Goal: Task Accomplishment & Management: Manage account settings

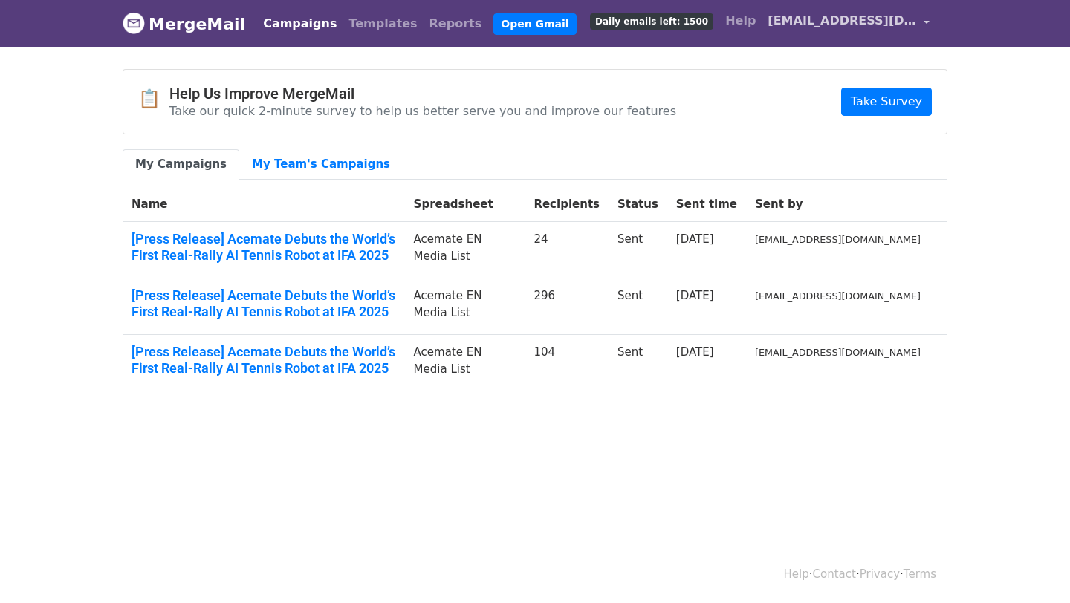
click at [837, 22] on span "[EMAIL_ADDRESS][DOMAIN_NAME]" at bounding box center [841, 21] width 149 height 18
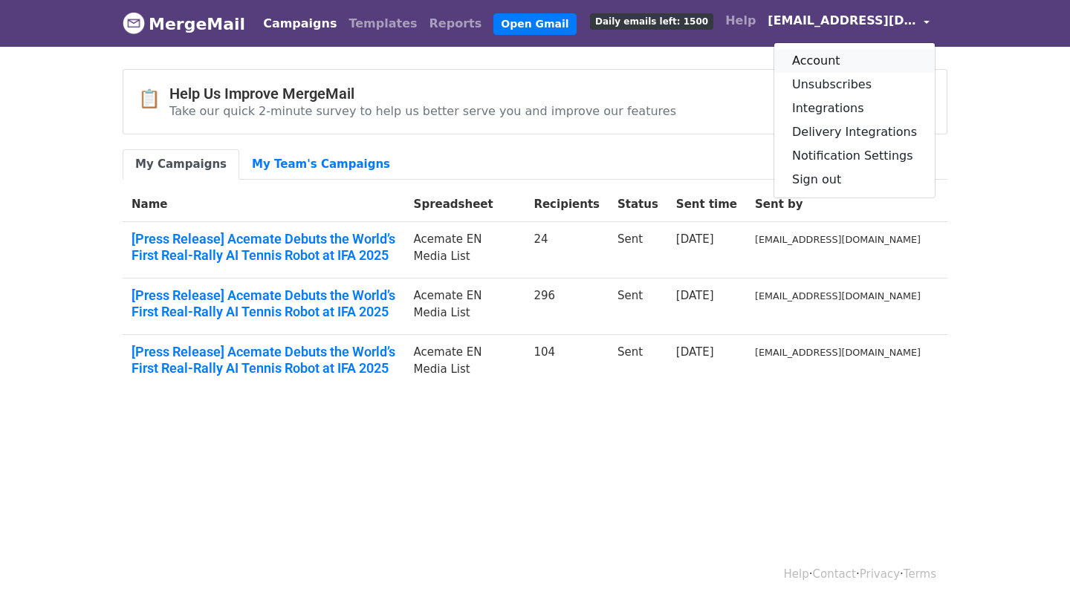
click at [835, 51] on link "Account" at bounding box center [854, 61] width 160 height 24
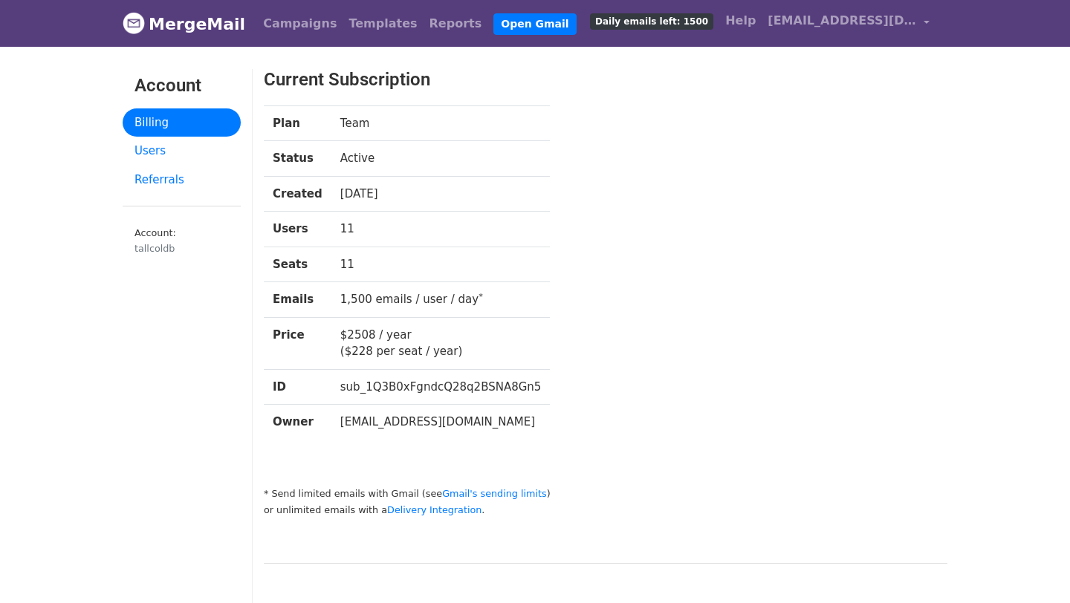
click at [386, 304] on td "1,500 emails / user / day *" at bounding box center [440, 300] width 219 height 36
click at [371, 304] on td "1,500 emails / user / day *" at bounding box center [440, 300] width 219 height 36
click at [383, 343] on td "$2508 / year ($228 per seat / year)" at bounding box center [440, 343] width 219 height 52
click at [395, 331] on td "$2508 / year ($228 per seat / year)" at bounding box center [440, 343] width 219 height 52
click at [597, 281] on div "Plan Team Status Active Created 11 months ago Users 11 Seats 11 Emails 1,500 em…" at bounding box center [576, 280] width 647 height 349
